Goal: Task Accomplishment & Management: Use online tool/utility

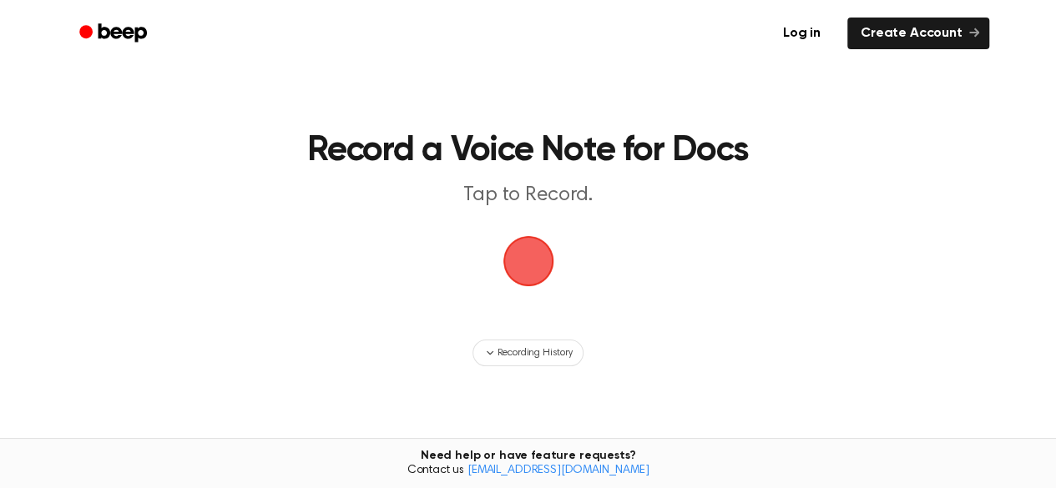
click at [531, 251] on span "button" at bounding box center [528, 261] width 51 height 51
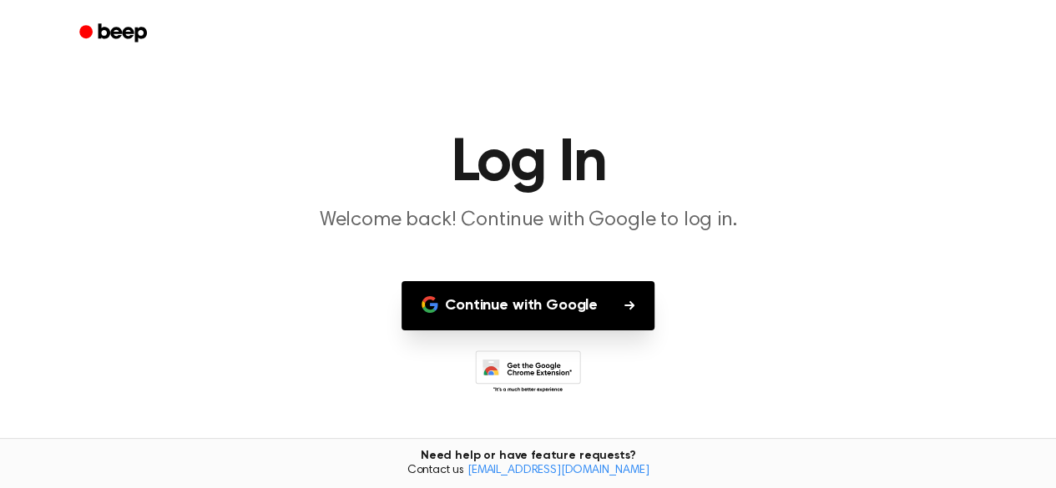
click at [584, 292] on button "Continue with Google" at bounding box center [528, 305] width 253 height 49
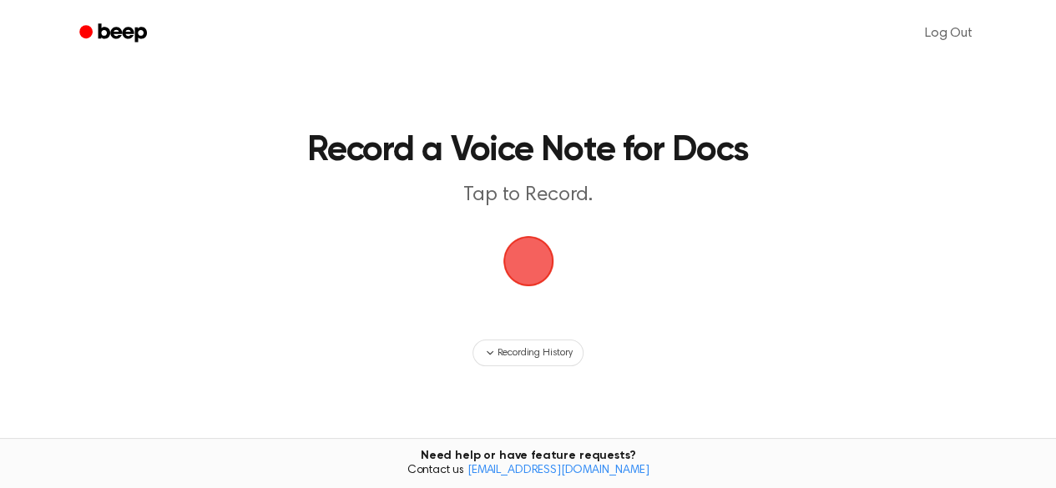
click at [521, 268] on span "button" at bounding box center [528, 261] width 82 height 82
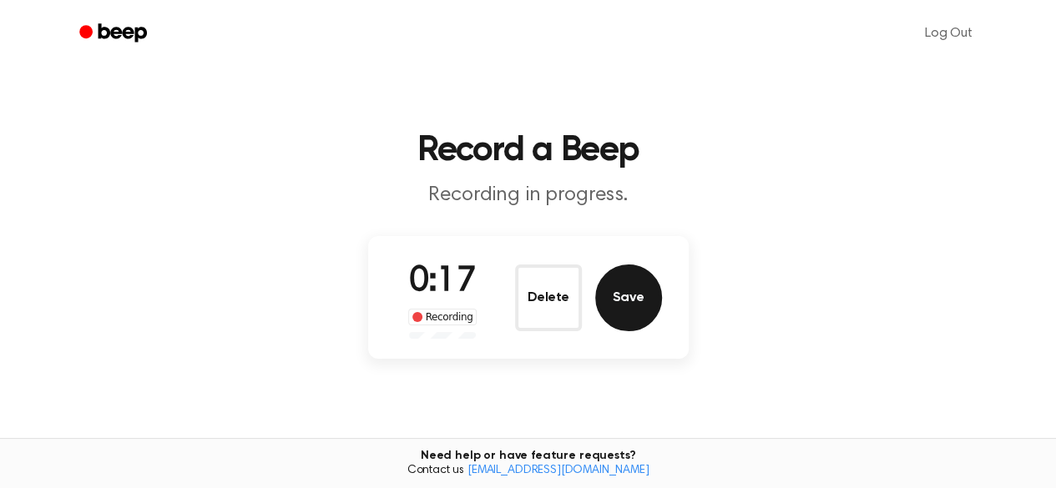
click at [643, 304] on button "Save" at bounding box center [628, 298] width 67 height 67
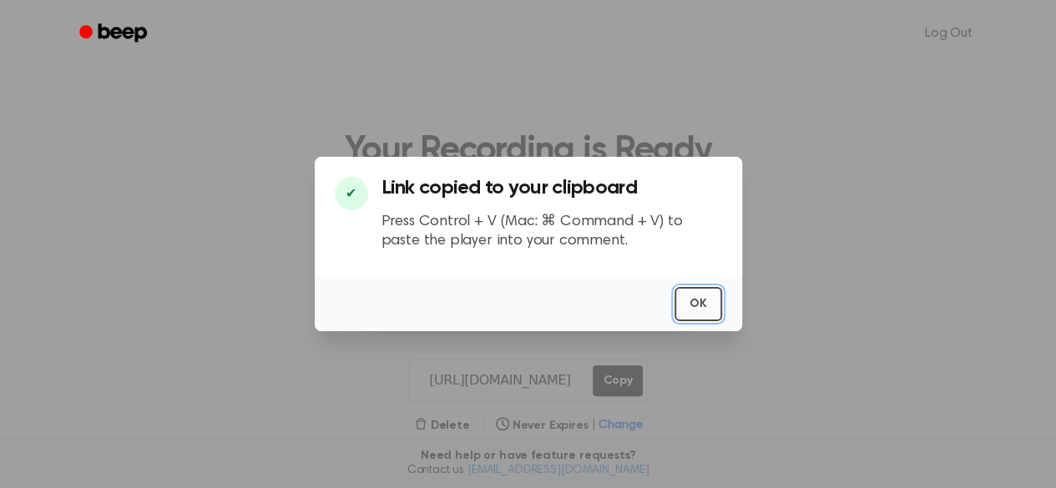
click at [705, 305] on button "OK" at bounding box center [699, 304] width 48 height 34
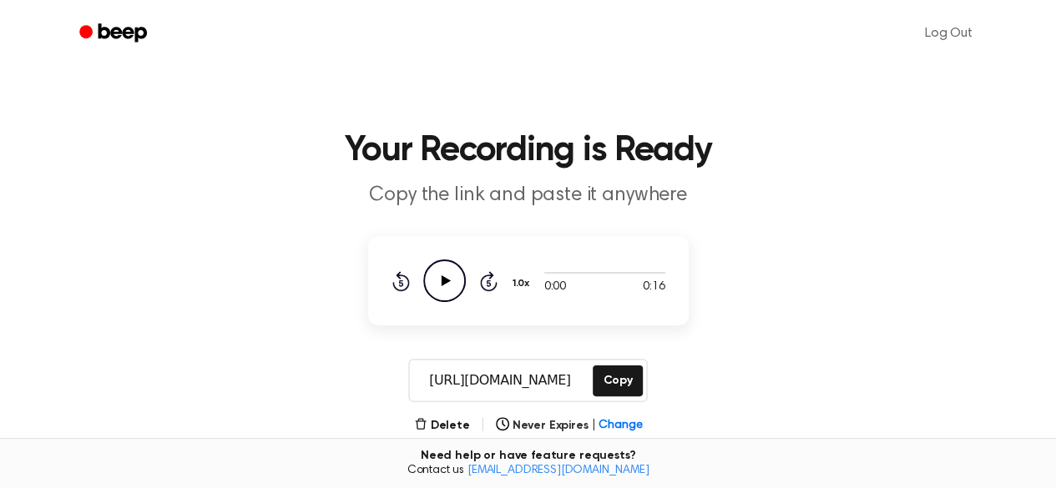
click at [443, 280] on icon at bounding box center [445, 281] width 9 height 11
click at [447, 425] on button "Delete" at bounding box center [442, 426] width 56 height 18
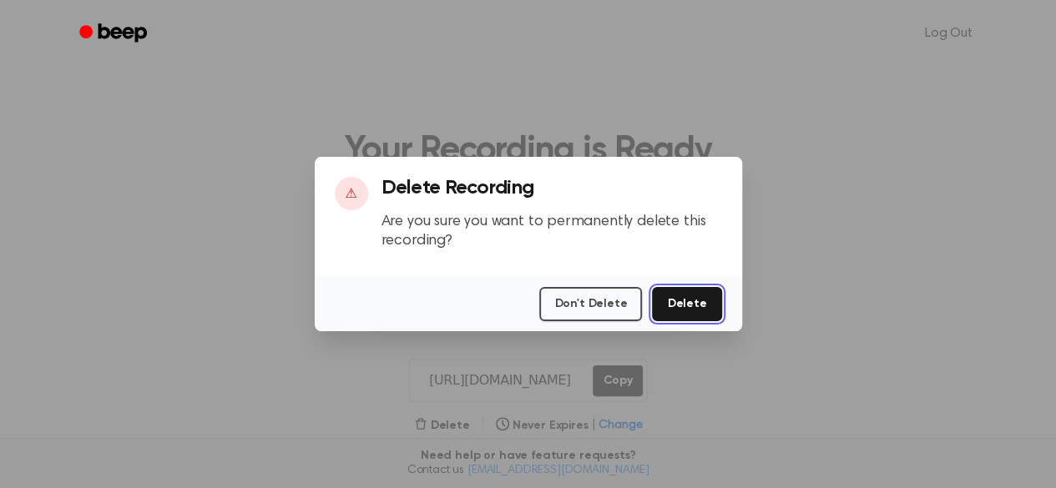
click at [678, 306] on button "Delete" at bounding box center [686, 304] width 69 height 34
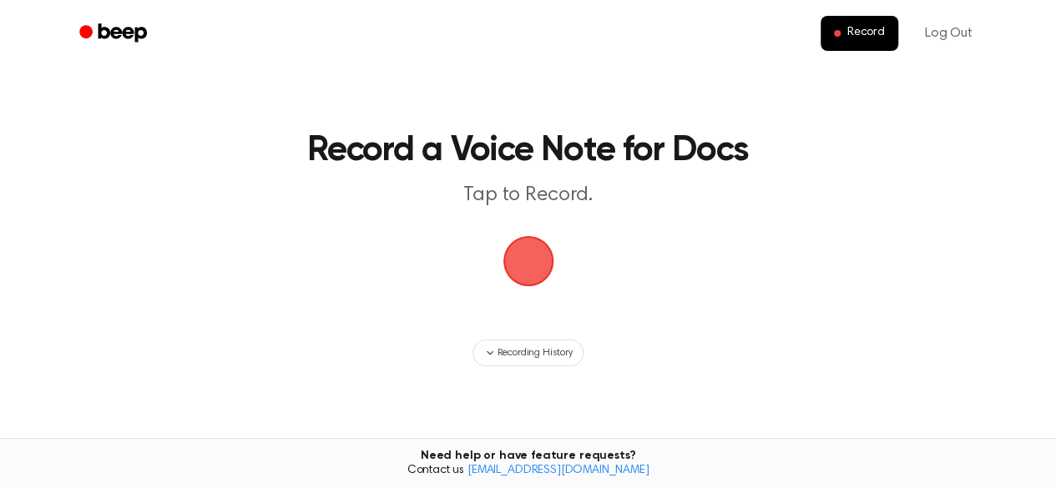
click at [538, 255] on span "button" at bounding box center [529, 262] width 94 height 94
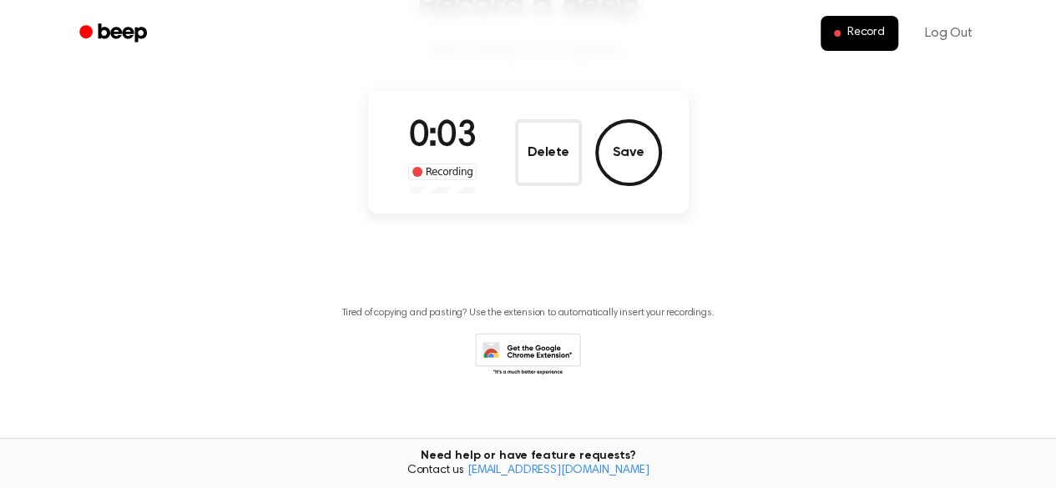
scroll to position [162, 0]
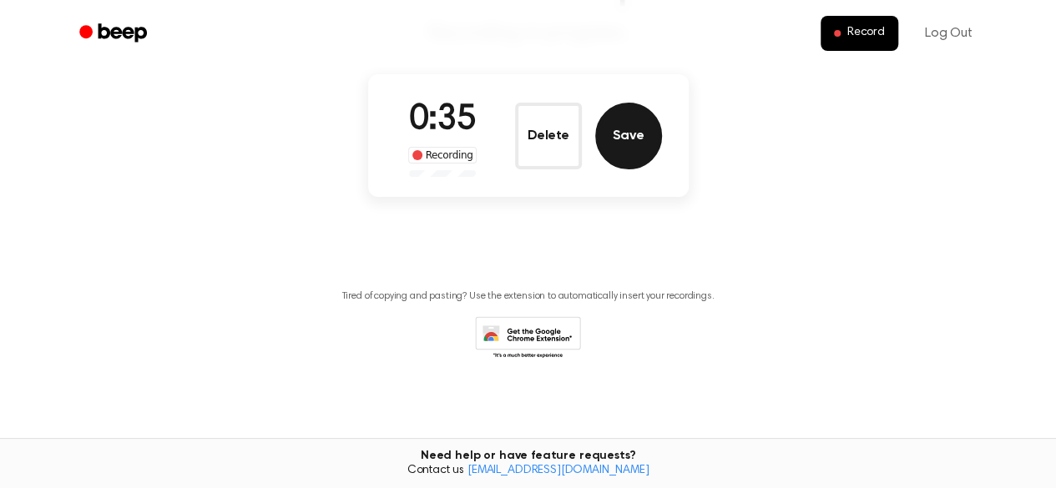
click at [641, 145] on button "Save" at bounding box center [628, 136] width 67 height 67
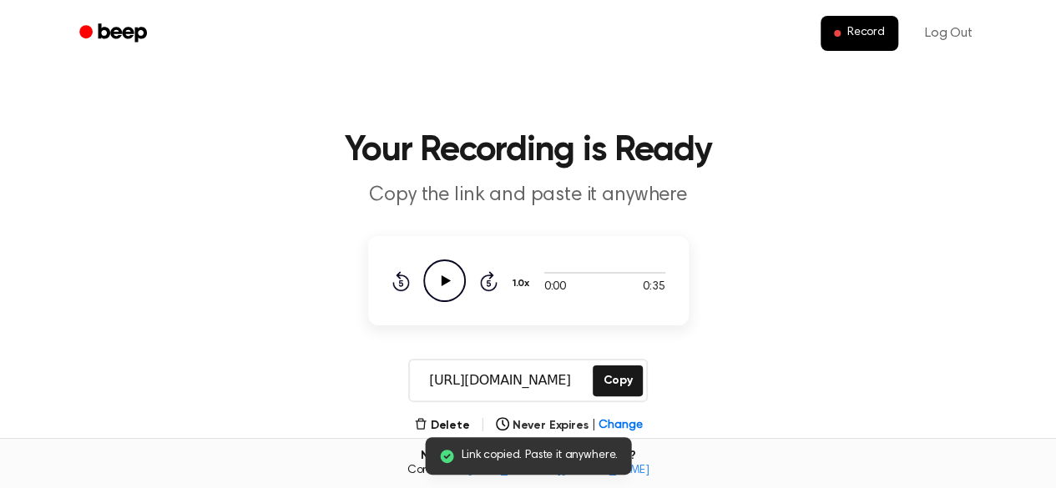
scroll to position [361, 0]
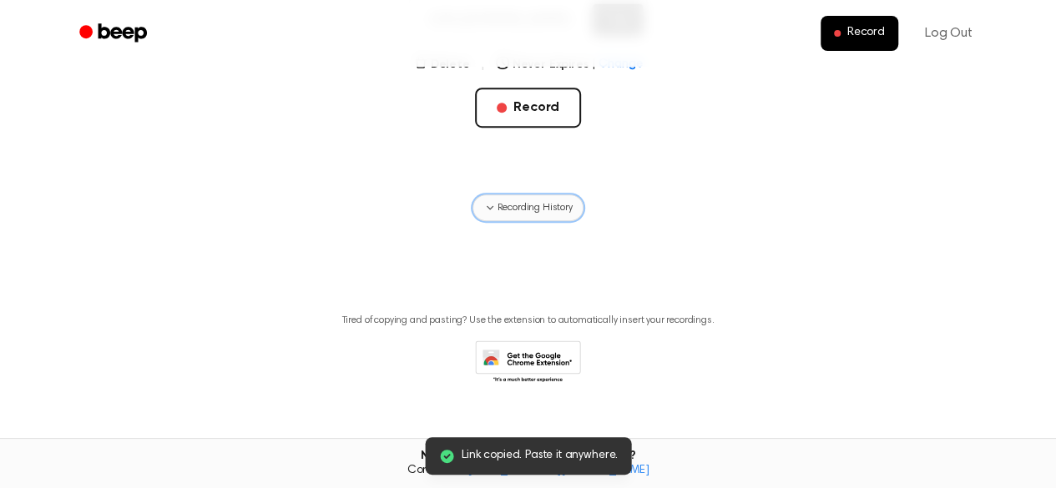
click at [493, 207] on icon "button" at bounding box center [489, 207] width 13 height 13
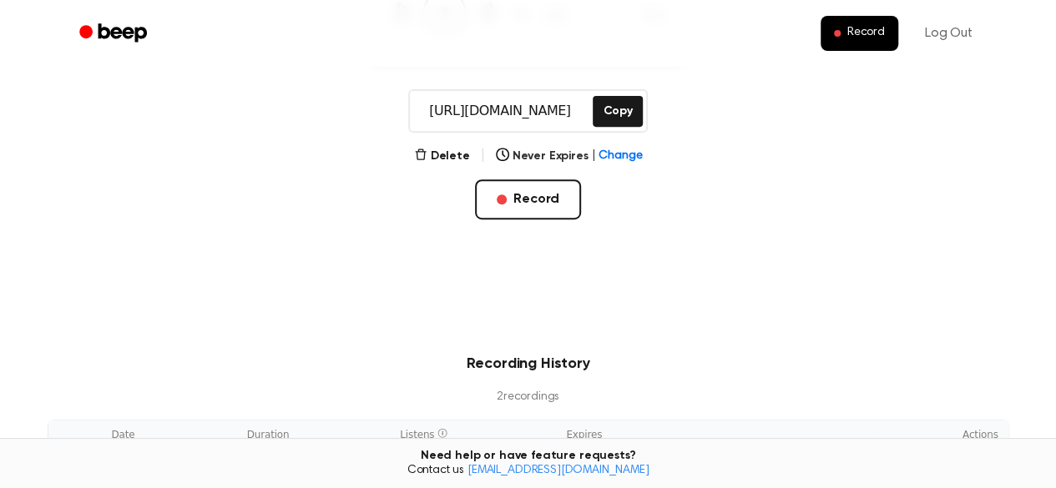
scroll to position [0, 0]
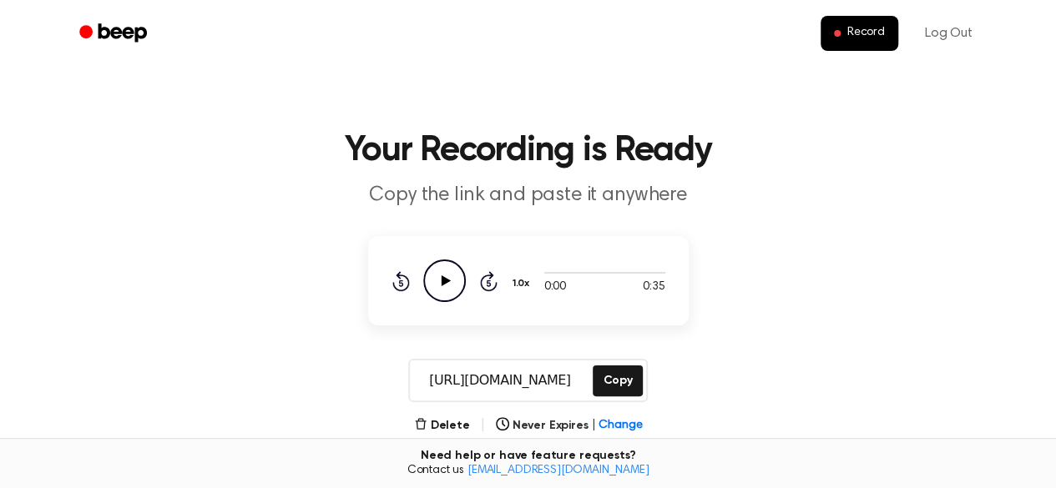
click at [439, 270] on icon "Play Audio" at bounding box center [444, 281] width 43 height 43
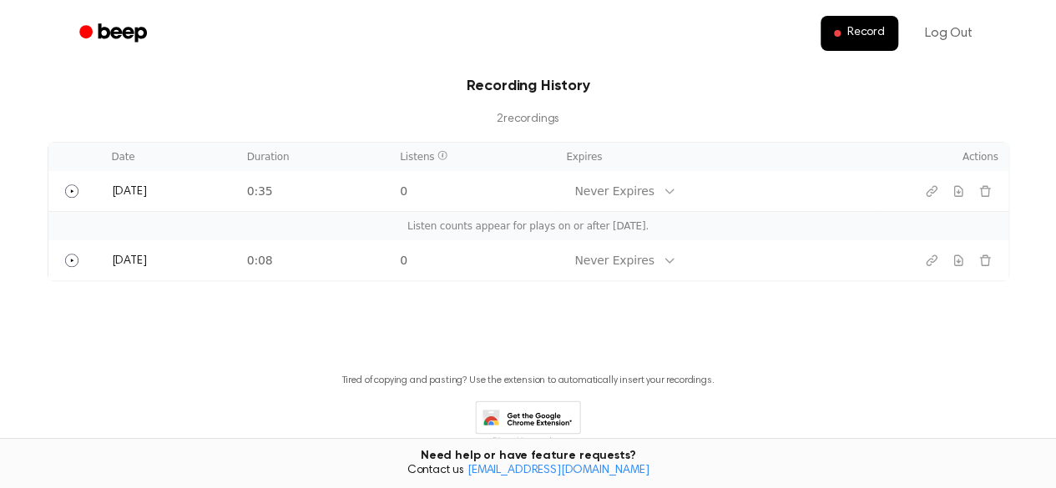
scroll to position [631, 0]
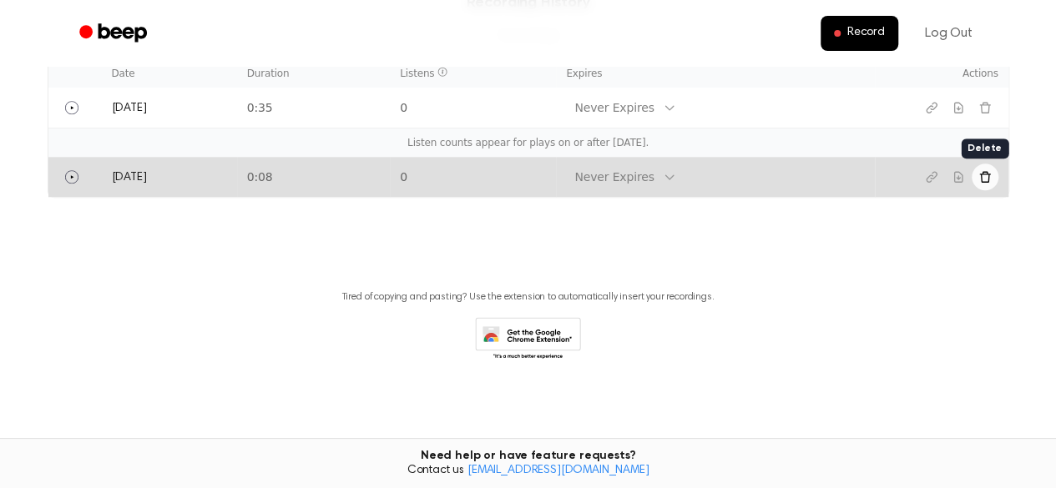
click at [980, 178] on icon "Delete recording" at bounding box center [984, 176] width 13 height 13
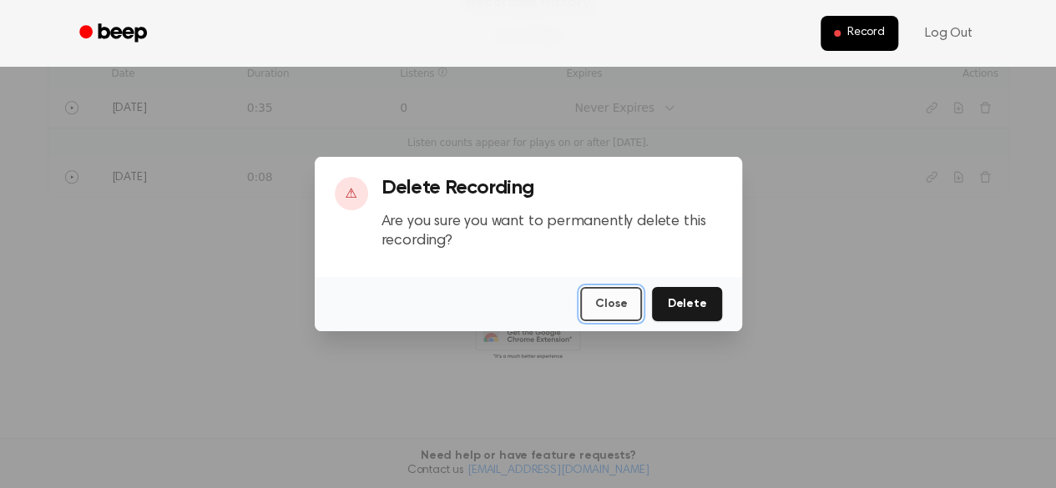
click at [605, 296] on button "Close" at bounding box center [611, 304] width 62 height 34
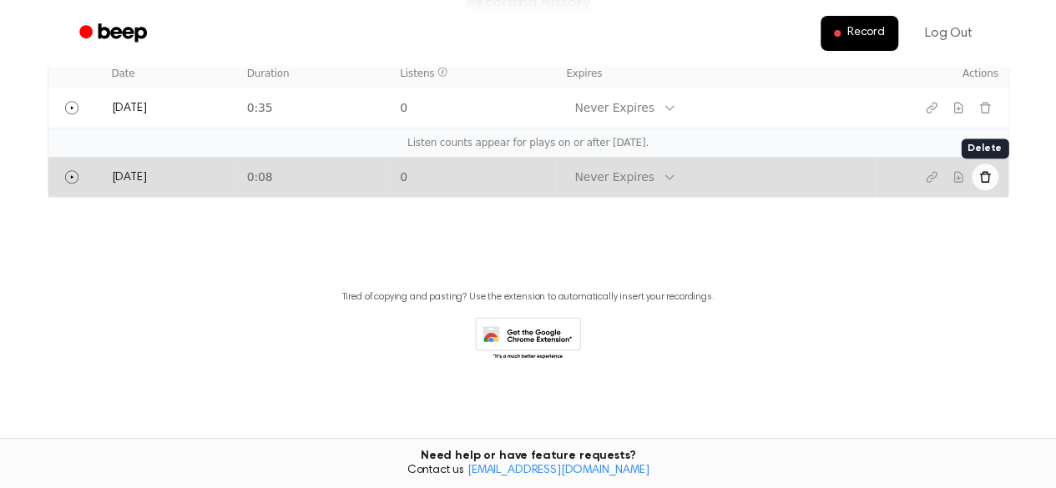
click at [988, 179] on icon "Delete recording" at bounding box center [984, 176] width 11 height 11
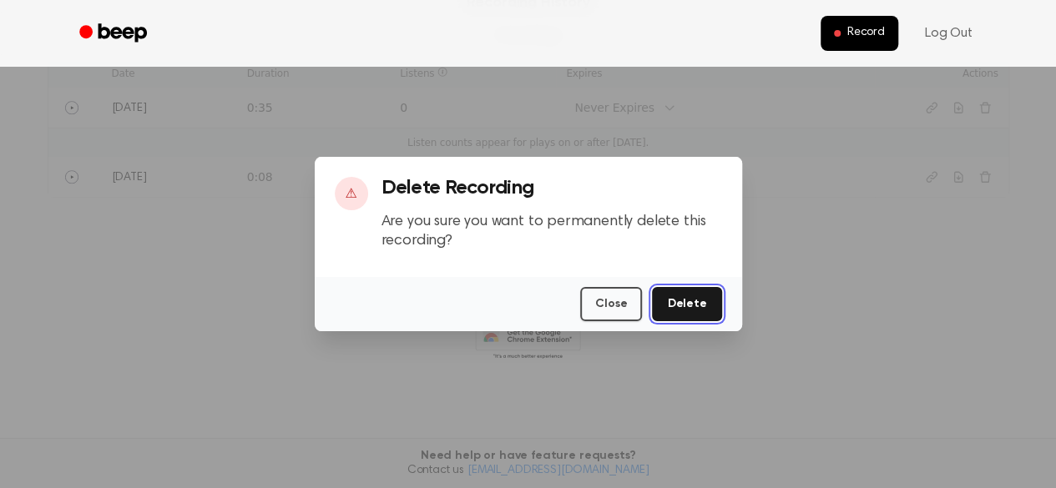
click at [685, 299] on button "Delete" at bounding box center [686, 304] width 69 height 34
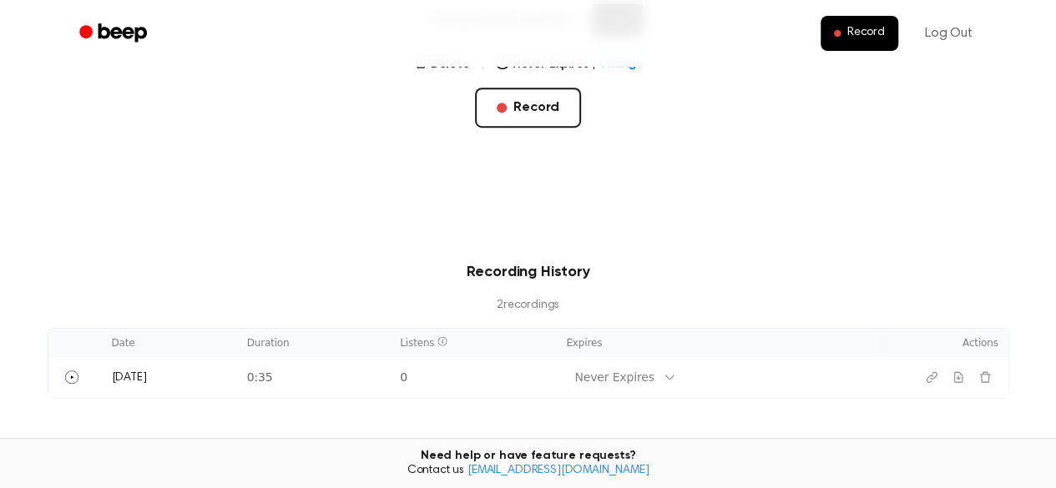
scroll to position [0, 0]
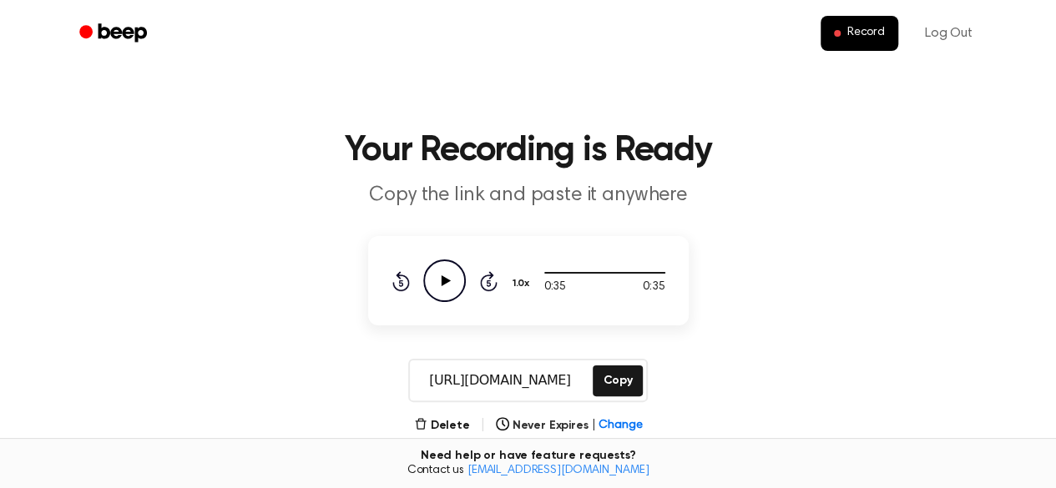
click at [109, 28] on icon "Beep" at bounding box center [122, 32] width 48 height 18
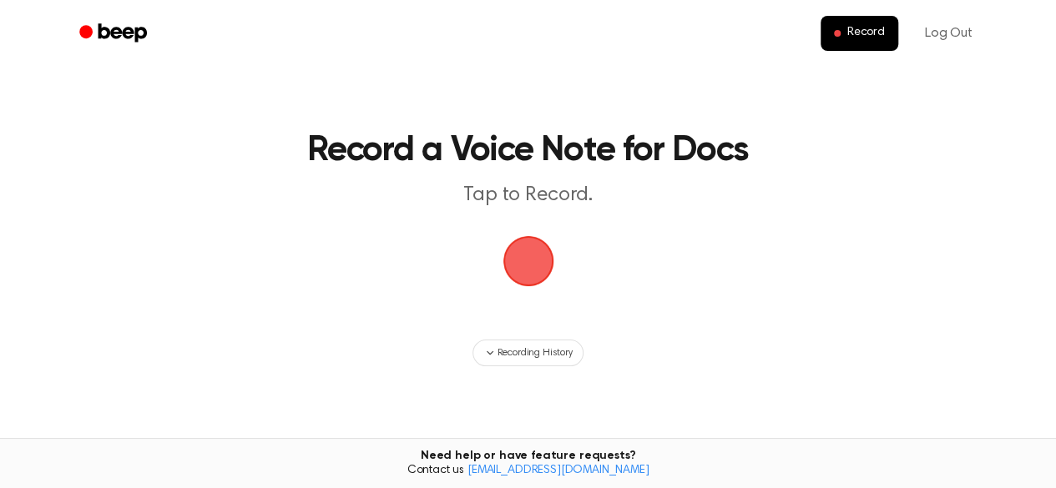
scroll to position [169, 0]
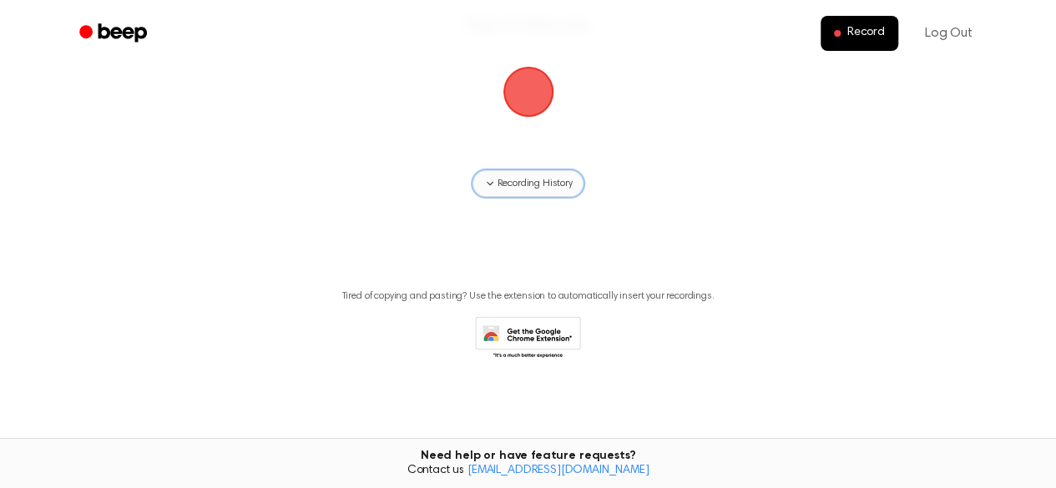
click at [508, 183] on span "Recording History" at bounding box center [534, 183] width 75 height 15
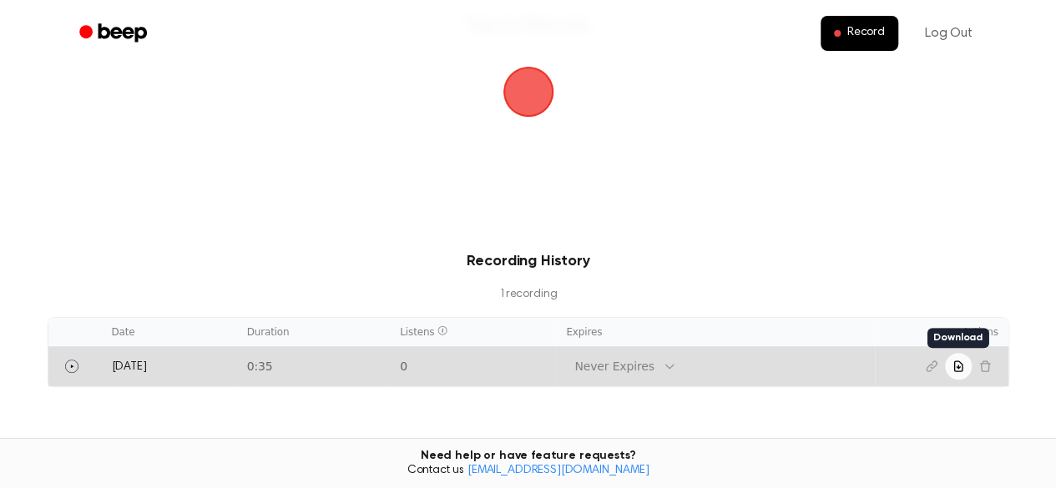
click at [964, 372] on icon "Download recording" at bounding box center [958, 366] width 13 height 13
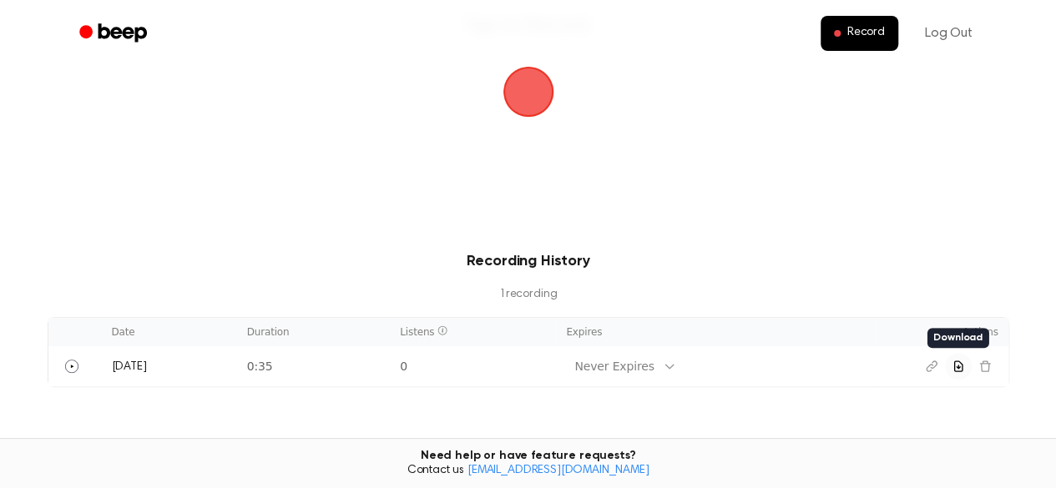
click at [937, 208] on main "Record a Voice Note for Docs Tap to Record. Recording History 1 recording Date …" at bounding box center [528, 215] width 1056 height 769
click at [518, 109] on span "button" at bounding box center [528, 92] width 54 height 54
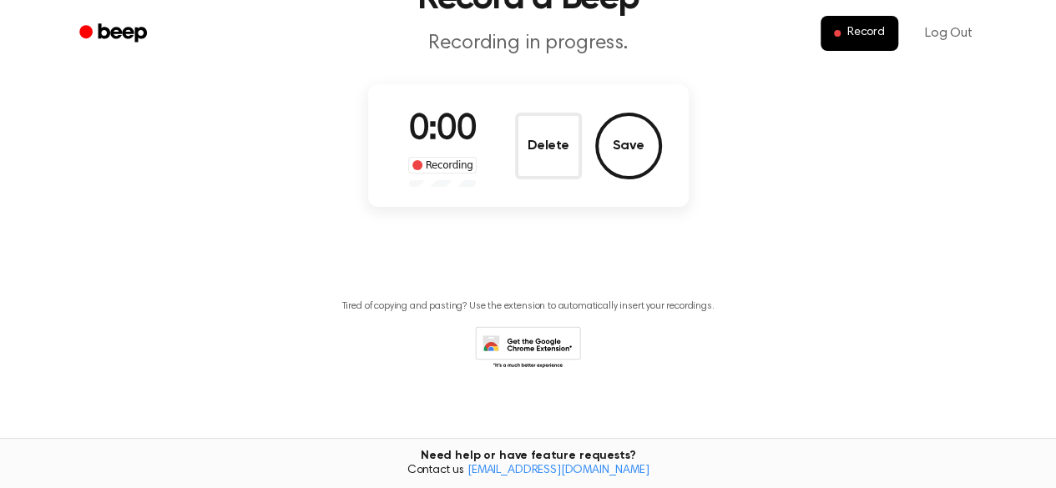
scroll to position [0, 0]
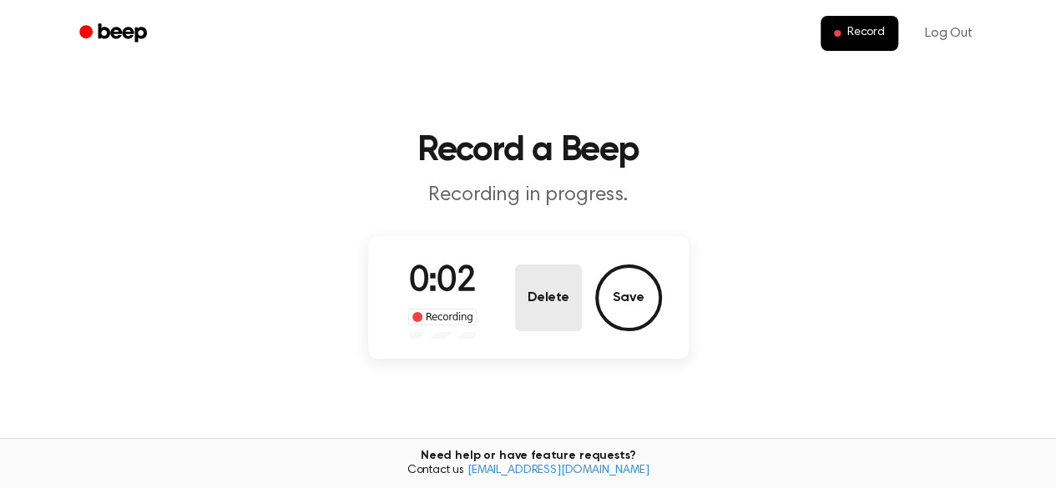
click at [544, 311] on button "Delete" at bounding box center [548, 298] width 67 height 67
